Goal: Navigation & Orientation: Find specific page/section

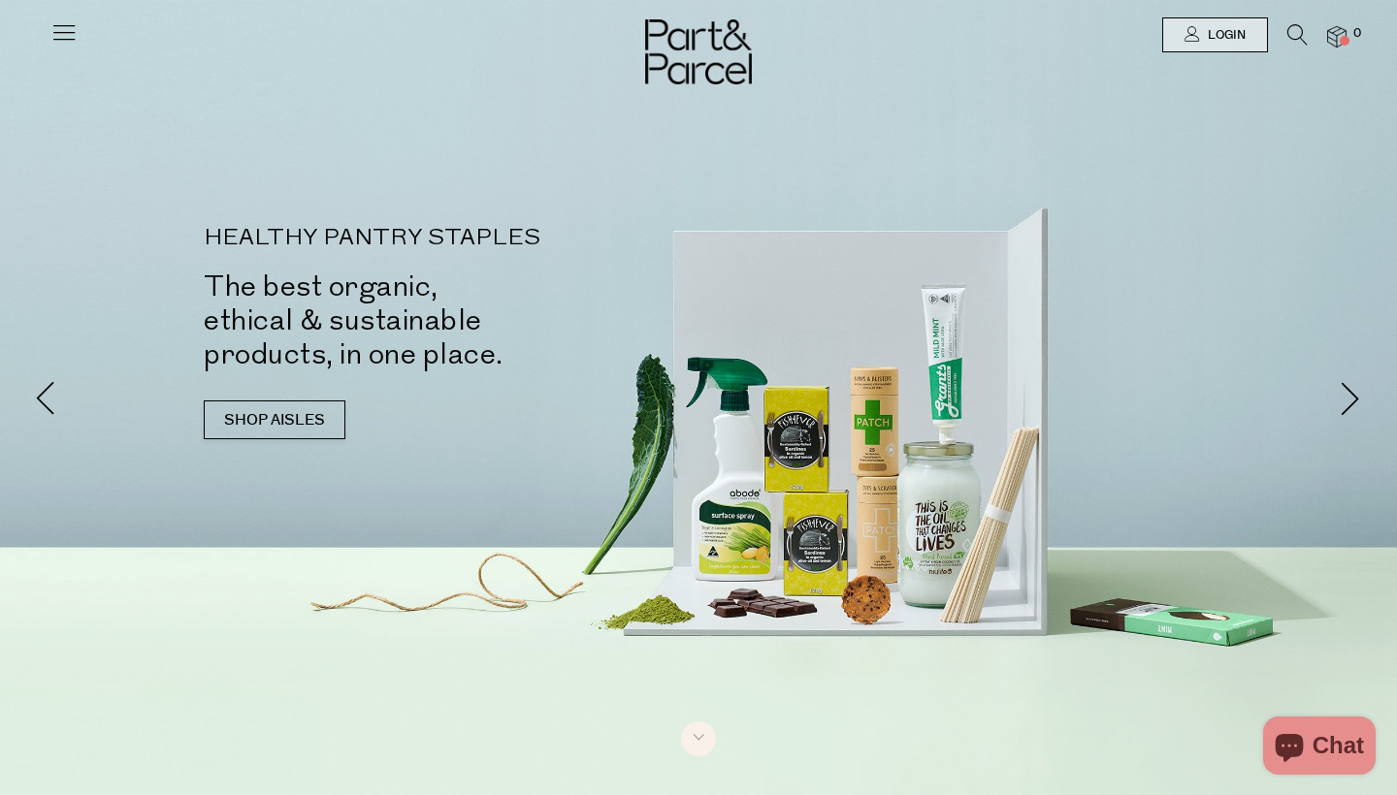
click at [68, 40] on icon at bounding box center [63, 31] width 27 height 27
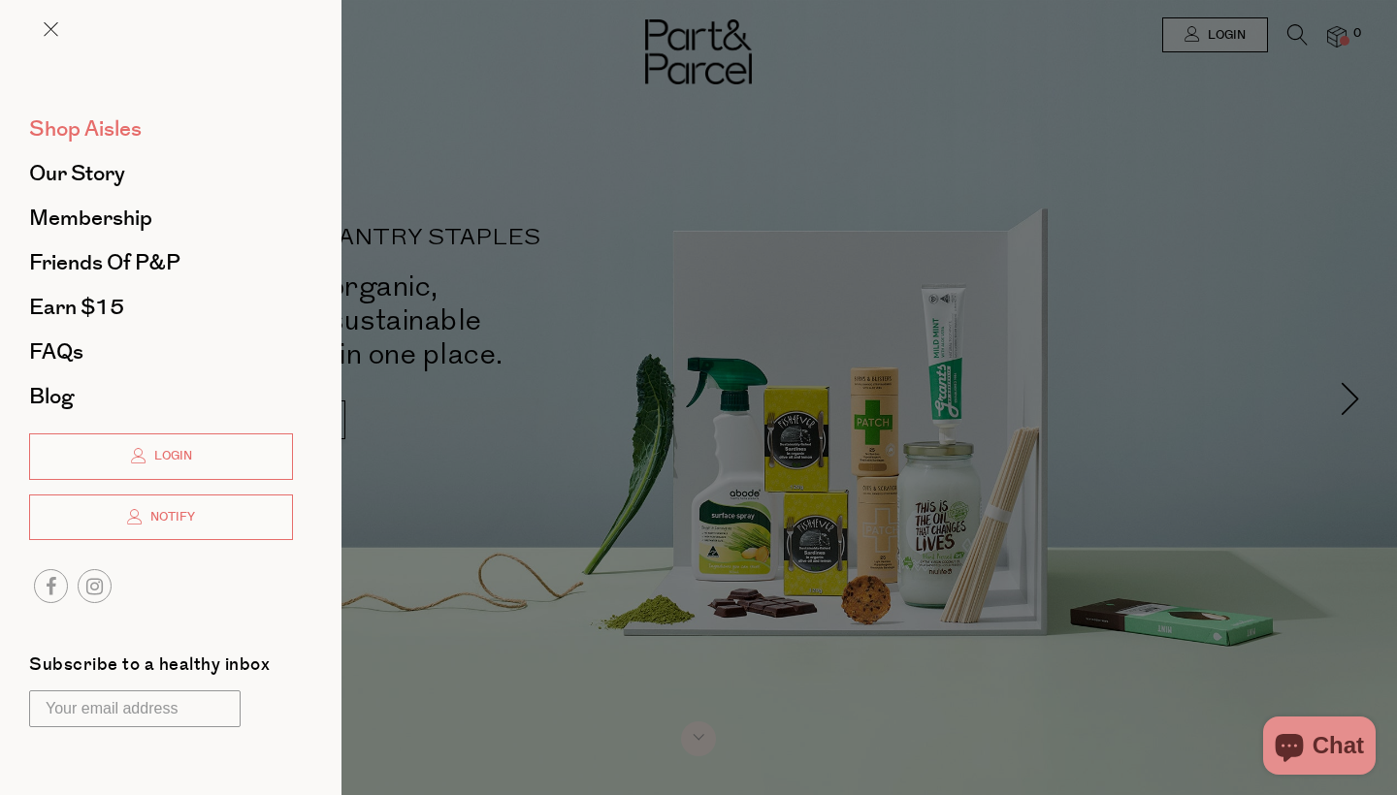
click at [98, 131] on span "Shop Aisles" at bounding box center [85, 128] width 113 height 31
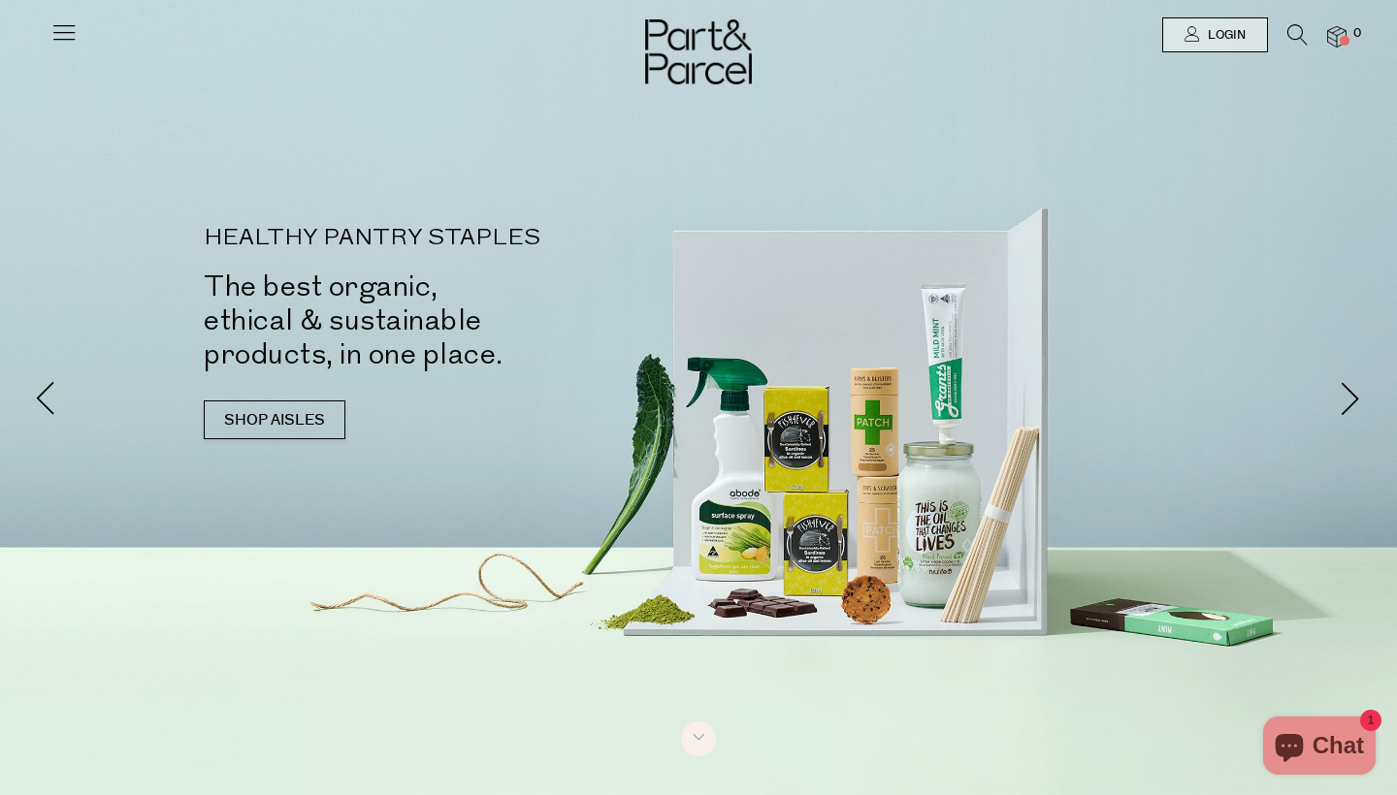
click at [65, 24] on icon at bounding box center [63, 31] width 27 height 27
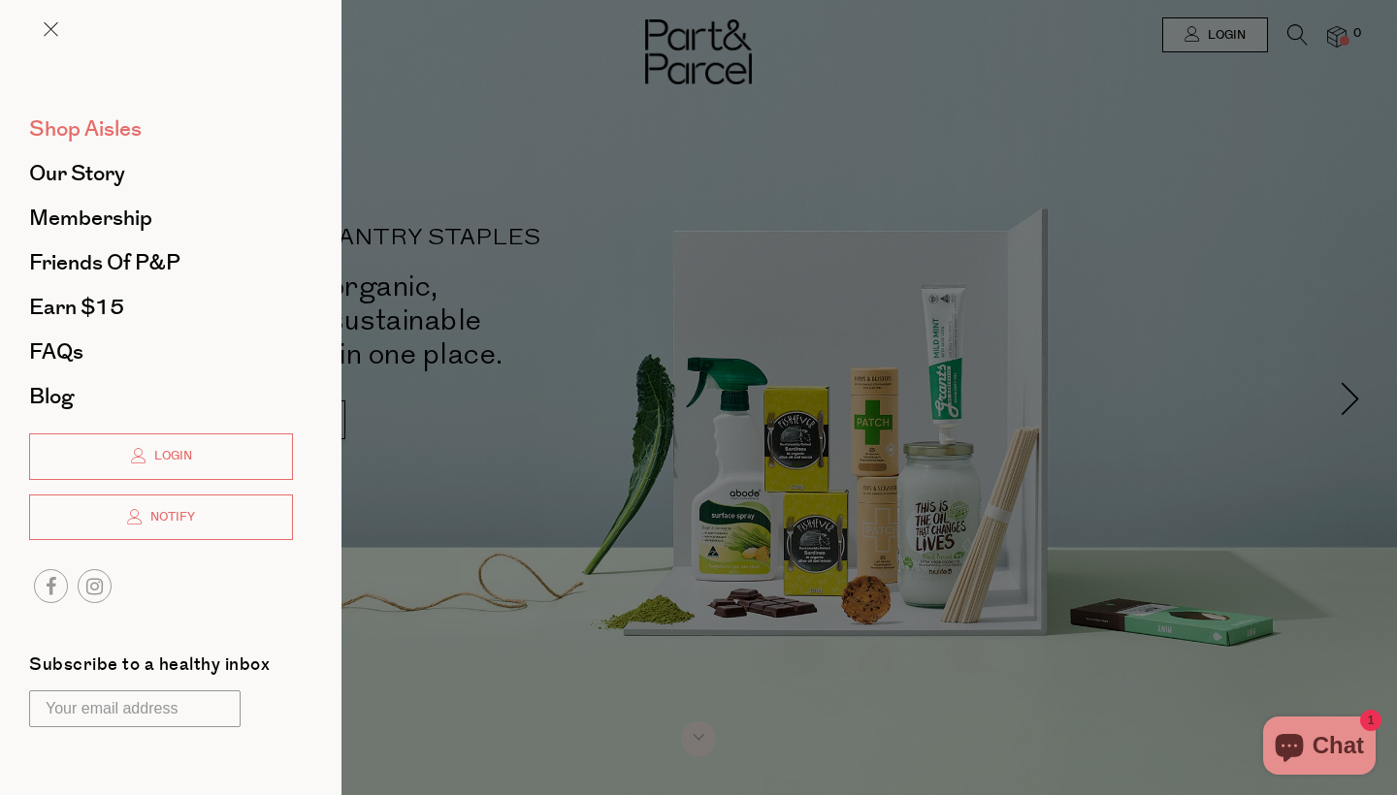
click at [113, 124] on span "Shop Aisles" at bounding box center [85, 128] width 113 height 31
